Goal: Transaction & Acquisition: Book appointment/travel/reservation

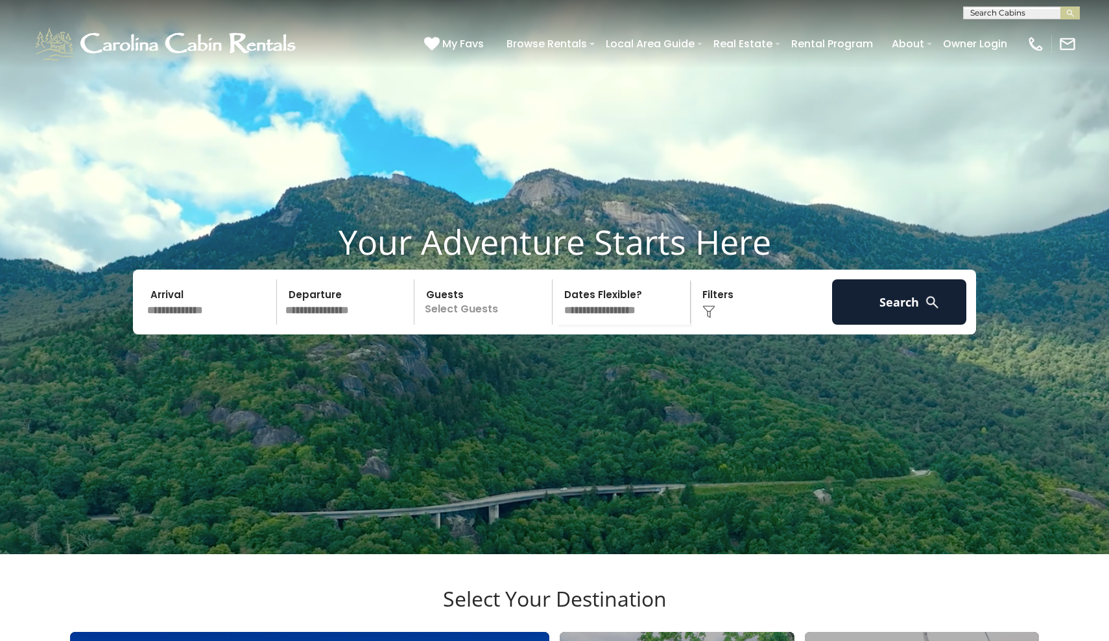
click at [244, 325] on input "text" at bounding box center [210, 302] width 134 height 45
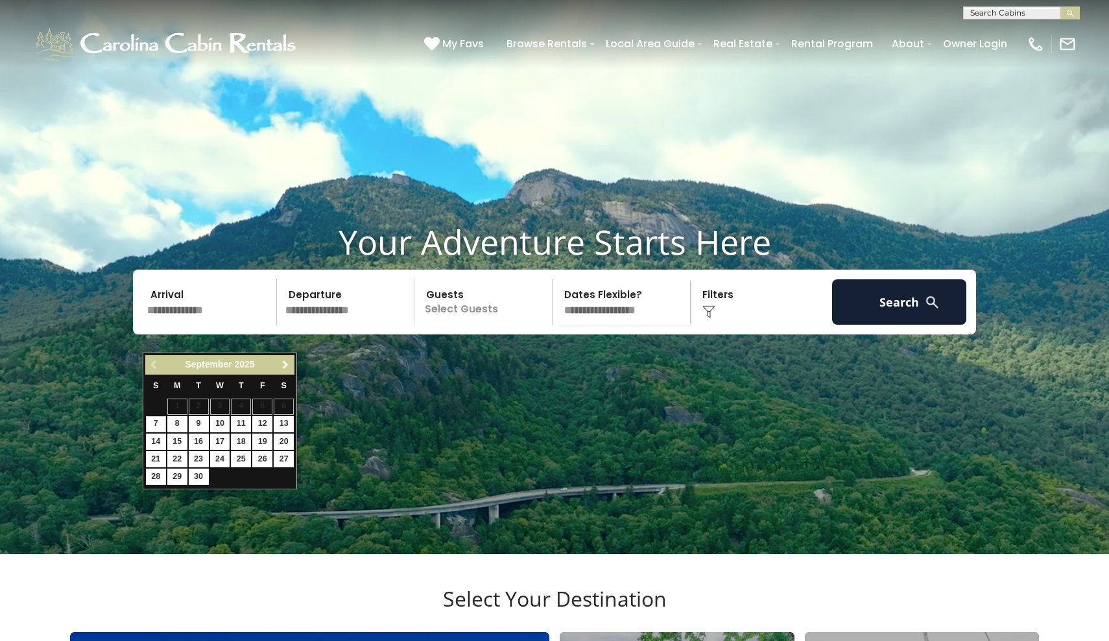
click at [290, 367] on span "Next" at bounding box center [285, 365] width 10 height 10
click at [244, 423] on link "9" at bounding box center [241, 424] width 20 height 16
type input "*******"
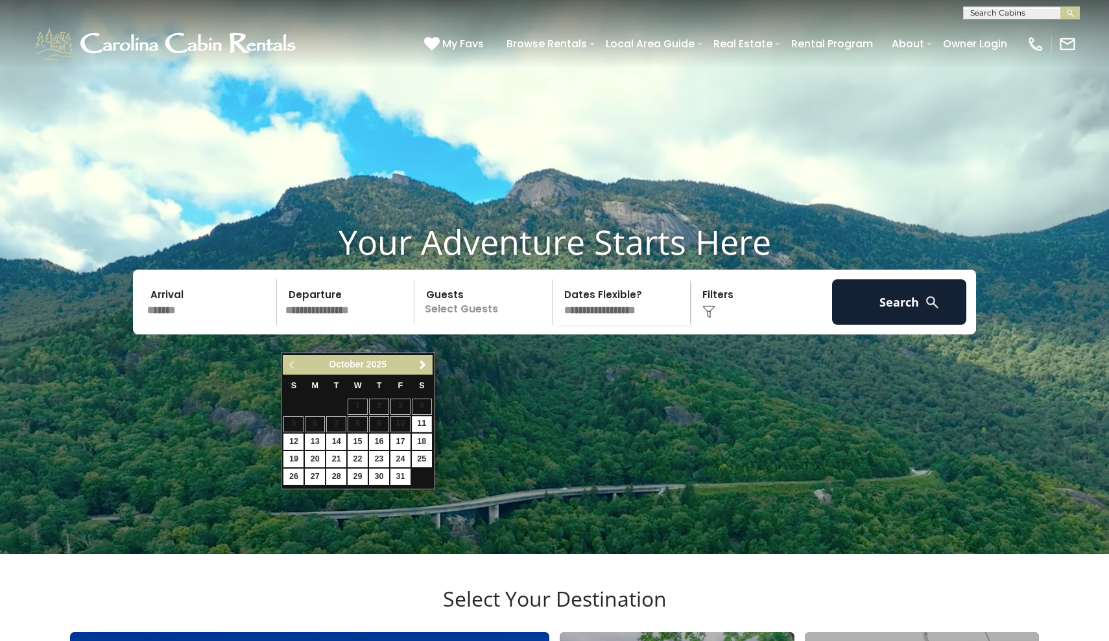
click at [420, 422] on link "11" at bounding box center [422, 424] width 20 height 16
type input "********"
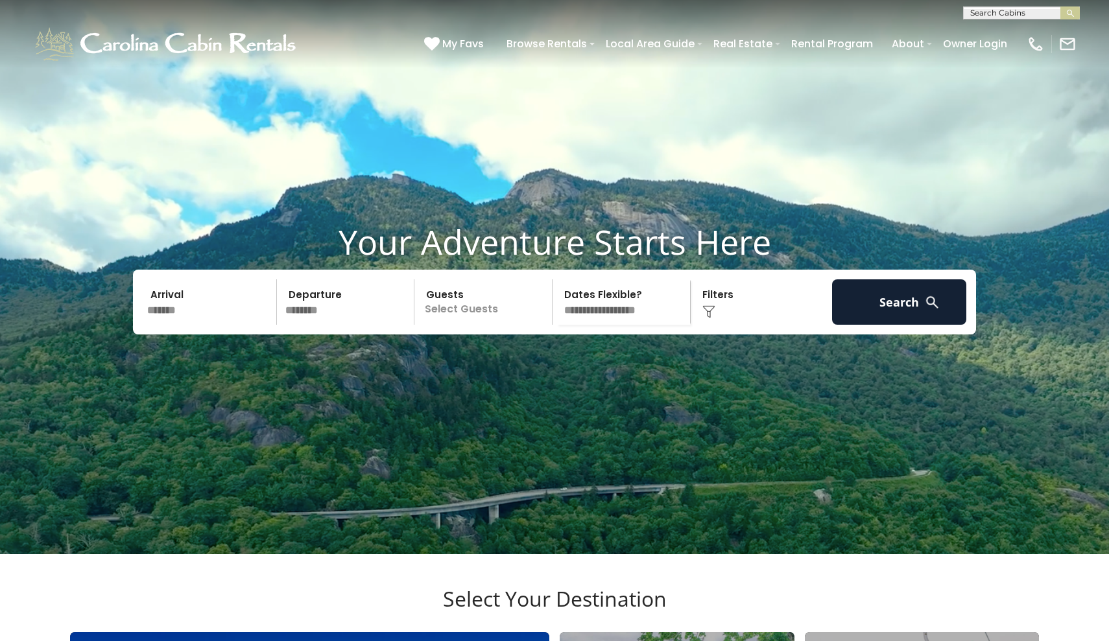
click at [473, 325] on p "Select Guests" at bounding box center [485, 302] width 134 height 45
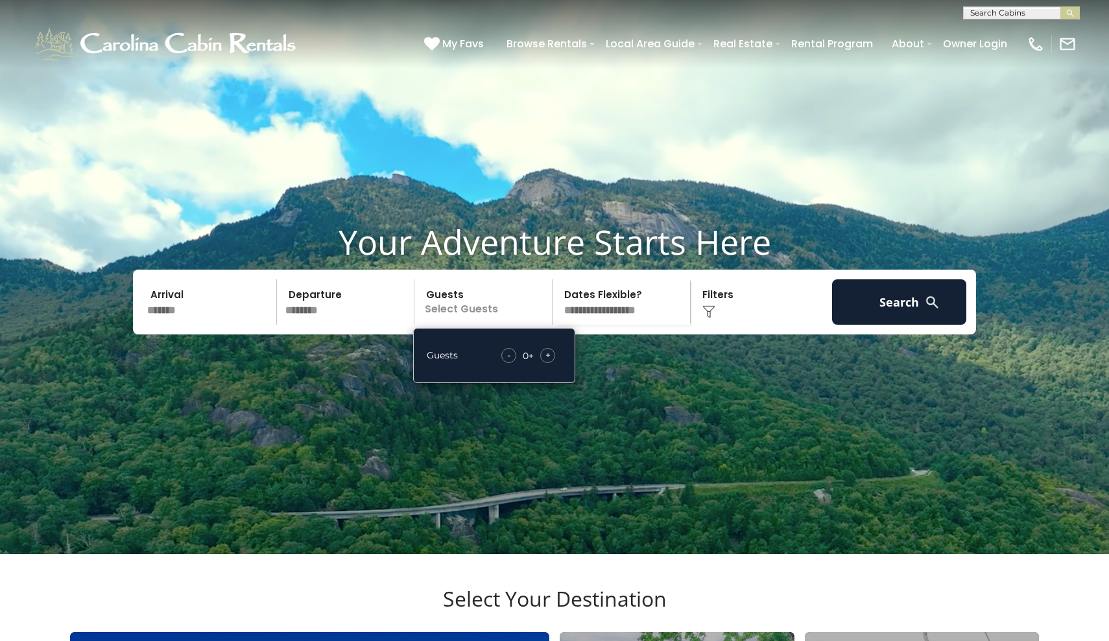
click at [547, 362] on span "+" at bounding box center [547, 355] width 5 height 13
select select "*"
click at [856, 325] on button "Search" at bounding box center [899, 302] width 134 height 45
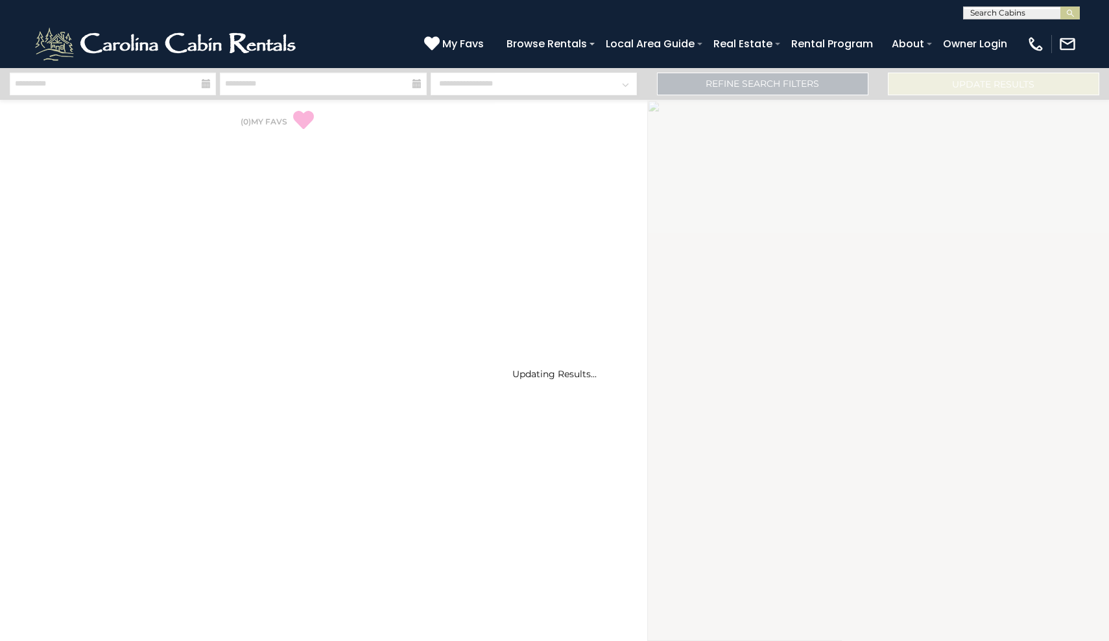
select select "*"
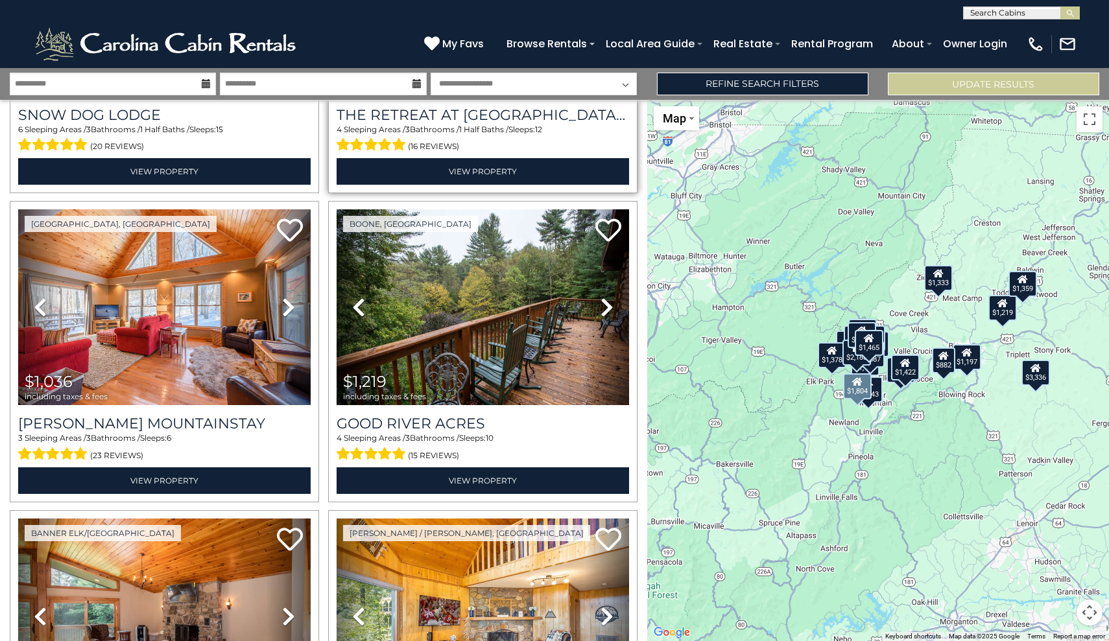
scroll to position [1512, 0]
